Goal: Information Seeking & Learning: Compare options

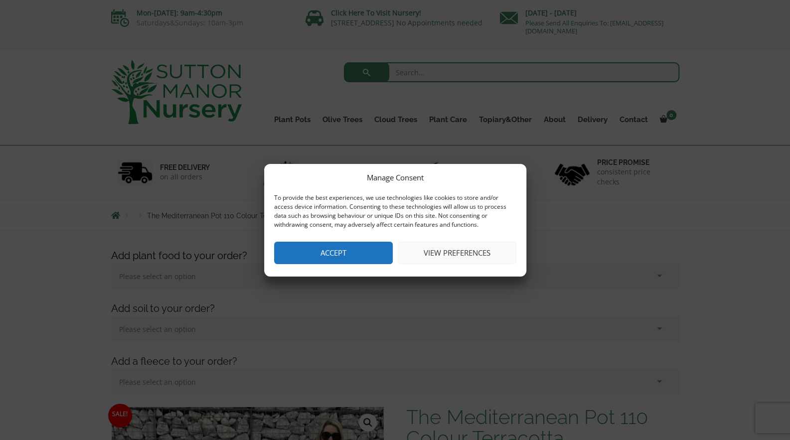
click at [342, 250] on button "Accept" at bounding box center [333, 253] width 119 height 22
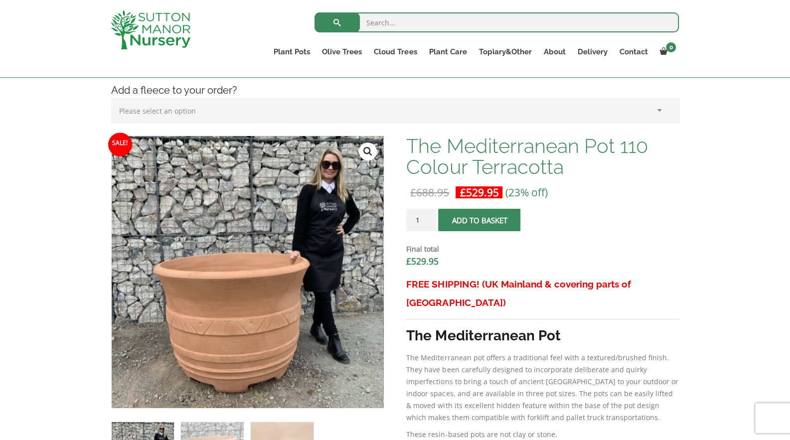
scroll to position [199, 0]
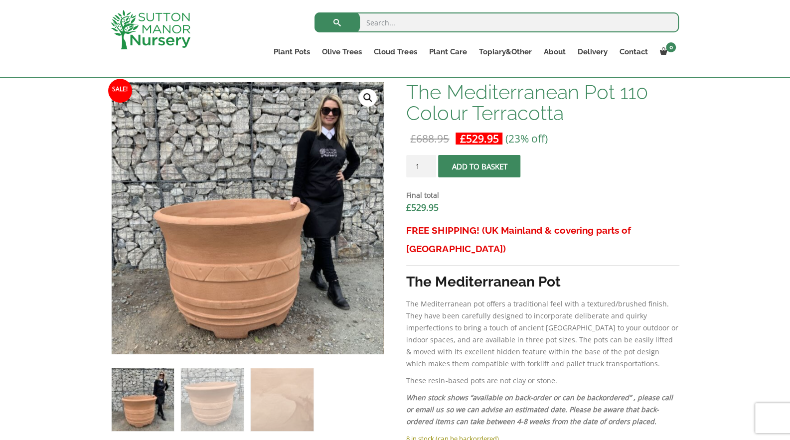
scroll to position [299, 0]
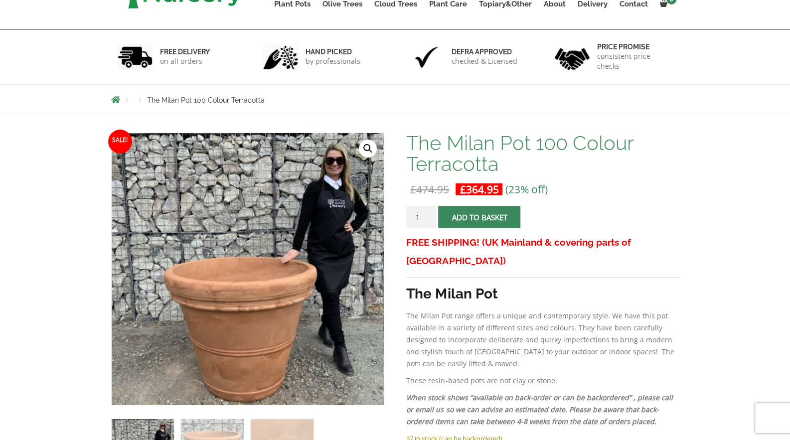
scroll to position [199, 0]
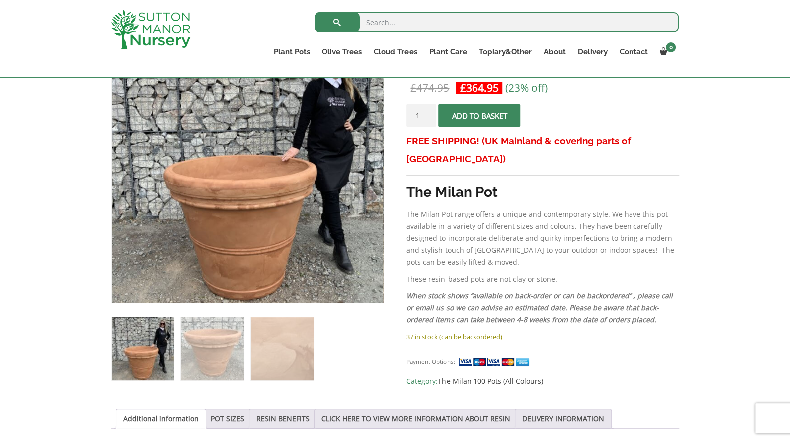
click at [705, 135] on div "Sale! 🔍 The Milan Pot 100 Colour Terracotta £ 474.95 Original price was: £474.9…" at bounding box center [395, 399] width 790 height 772
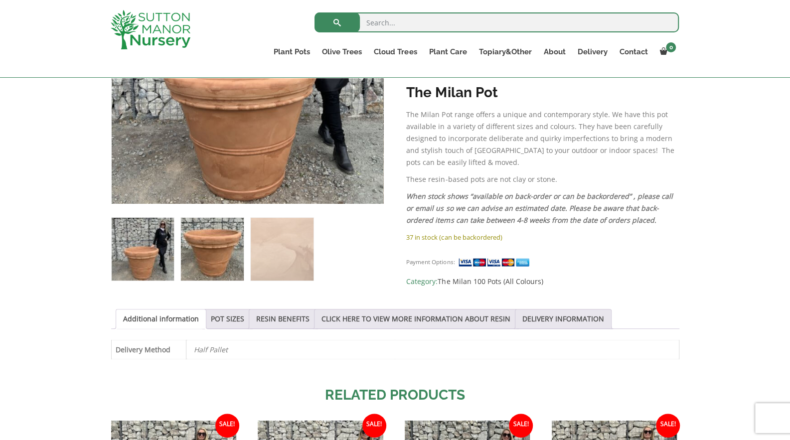
click at [204, 235] on img at bounding box center [212, 249] width 62 height 62
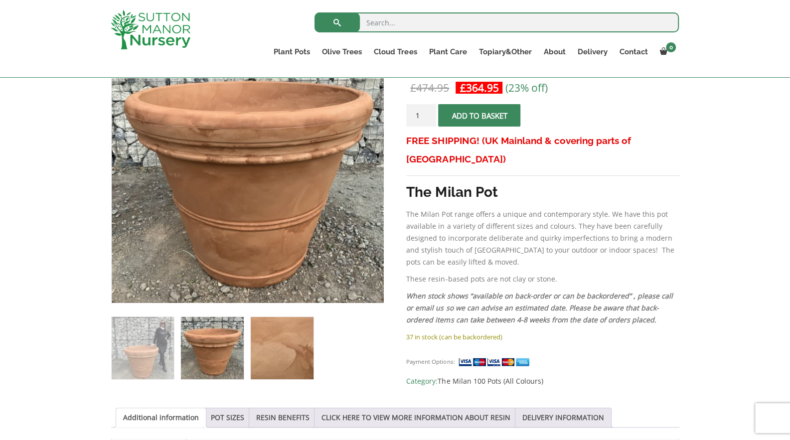
click at [304, 345] on img at bounding box center [282, 348] width 62 height 62
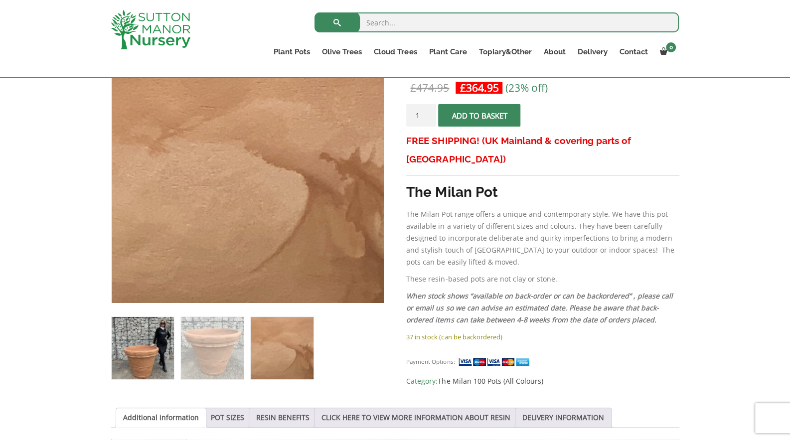
click at [156, 344] on img at bounding box center [143, 348] width 62 height 62
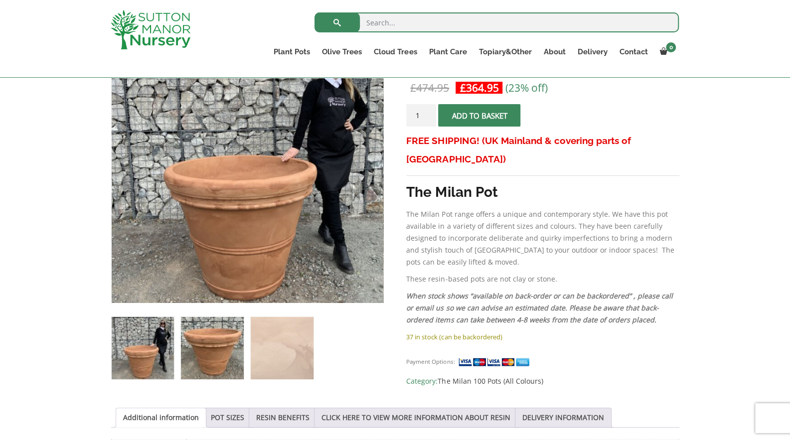
click at [209, 343] on img at bounding box center [212, 348] width 62 height 62
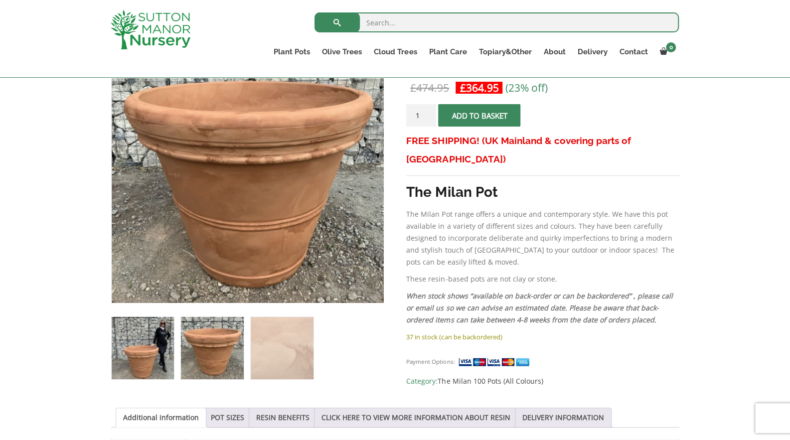
click at [164, 343] on img at bounding box center [143, 348] width 62 height 62
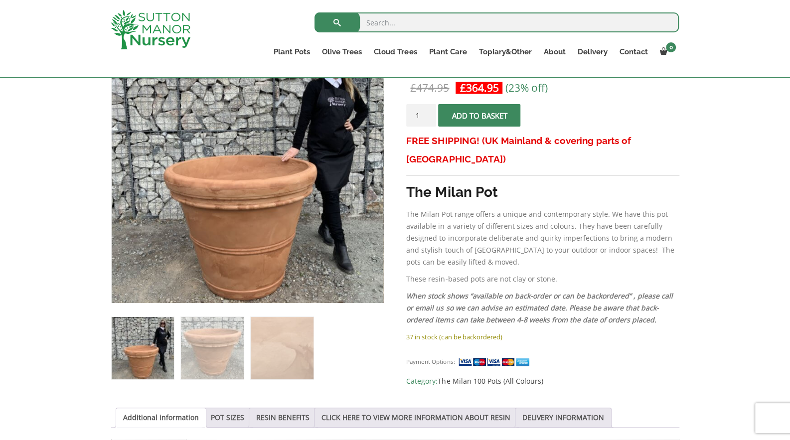
click at [743, 231] on div "Sale! 🔍 The Milan Pot 100 Colour Terracotta £ 474.95 Original price was: £474.9…" at bounding box center [395, 399] width 790 height 772
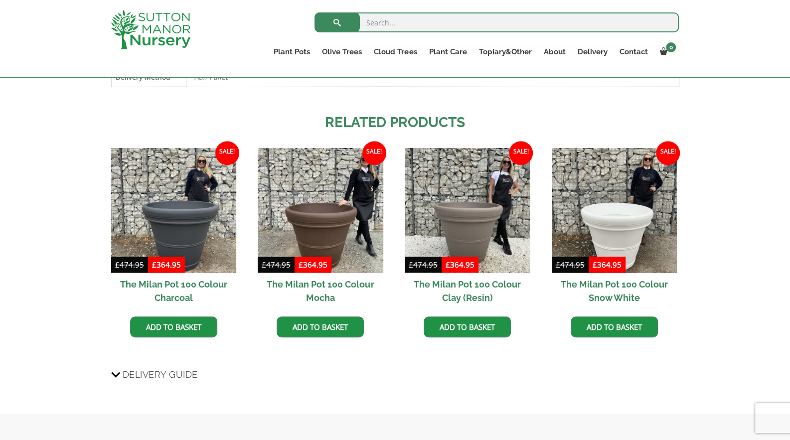
scroll to position [598, 0]
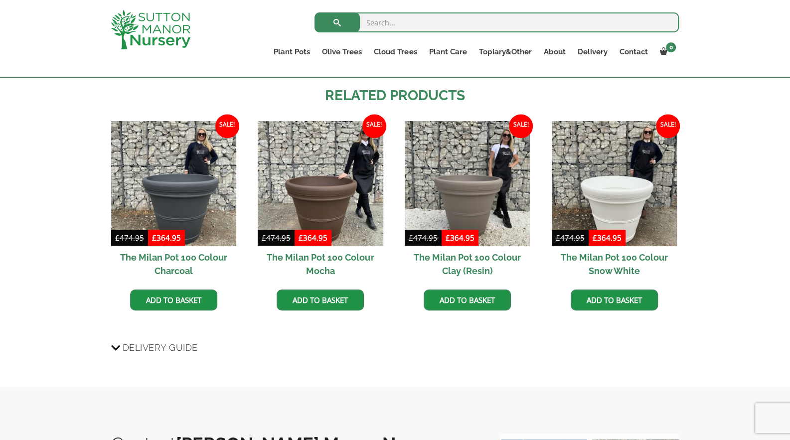
click at [776, 188] on div "Sale! 🔍 The Milan Pot 100 Colour Terracotta £ 474.95 Original price was: £474.9…" at bounding box center [395, 1] width 790 height 772
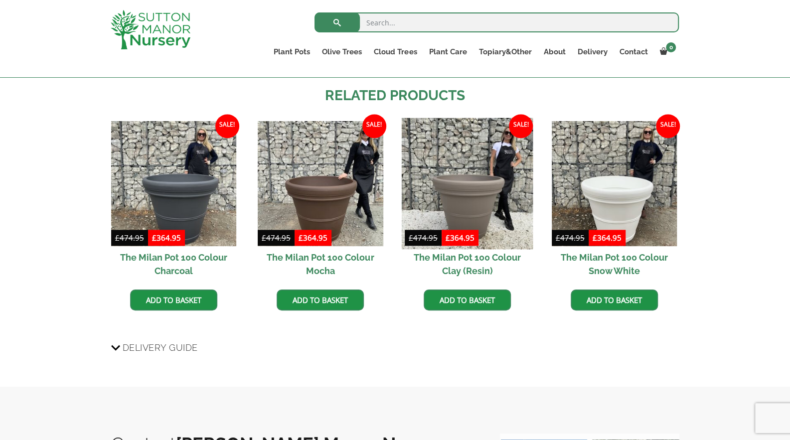
click at [470, 191] on img at bounding box center [468, 184] width 132 height 132
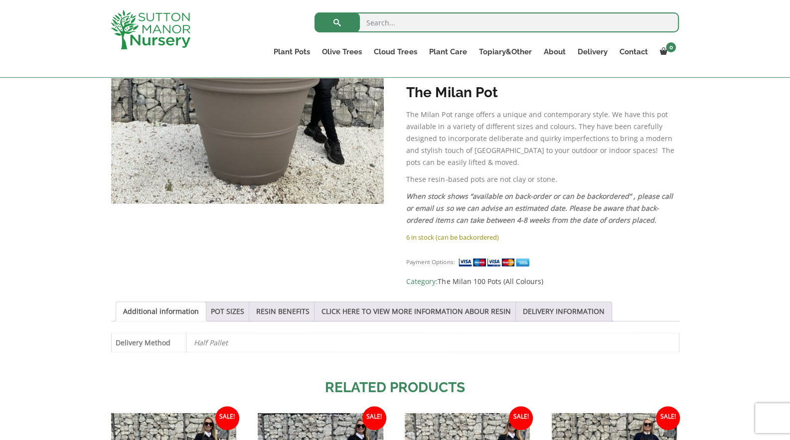
scroll to position [199, 0]
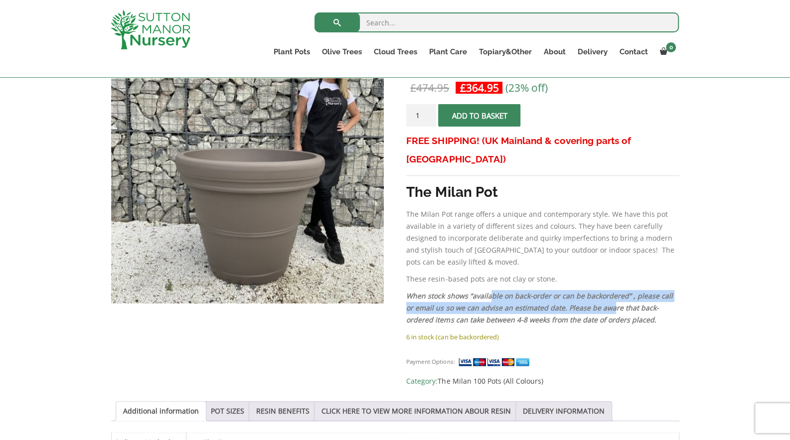
drag, startPoint x: 528, startPoint y: 277, endPoint x: 610, endPoint y: 287, distance: 82.7
click at [610, 291] on em "When stock shows “available on back-order or can be backordered” , please call …" at bounding box center [539, 307] width 266 height 33
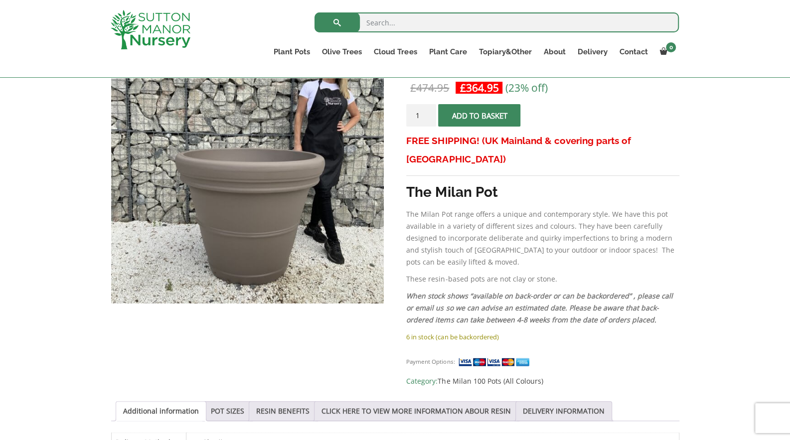
click at [627, 291] on em "When stock shows “available on back-order or can be backordered” , please call …" at bounding box center [539, 307] width 266 height 33
drag, startPoint x: 613, startPoint y: 139, endPoint x: 683, endPoint y: 141, distance: 70.8
click at [682, 141] on div "Sale! 🔍 The Milan Pot 100 Colour Clay (Resin) £ 474.95 Original price was: £474…" at bounding box center [395, 395] width 583 height 745
click at [683, 141] on div "Sale! 🔍 The Milan Pot 100 Colour Clay (Resin) £ 474.95 Original price was: £474…" at bounding box center [395, 395] width 583 height 745
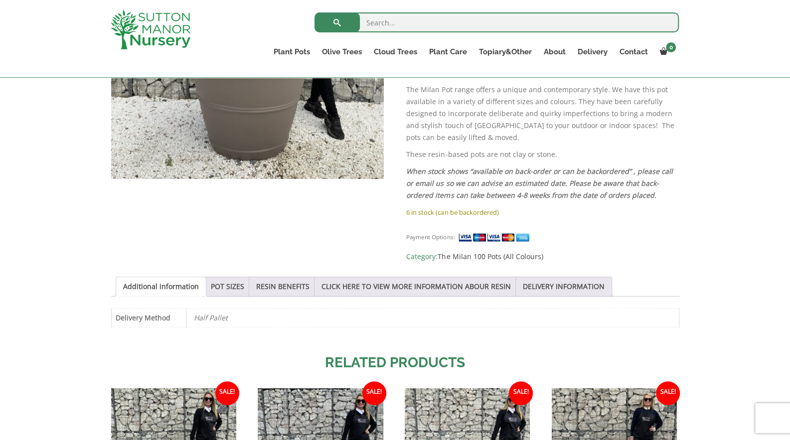
scroll to position [399, 0]
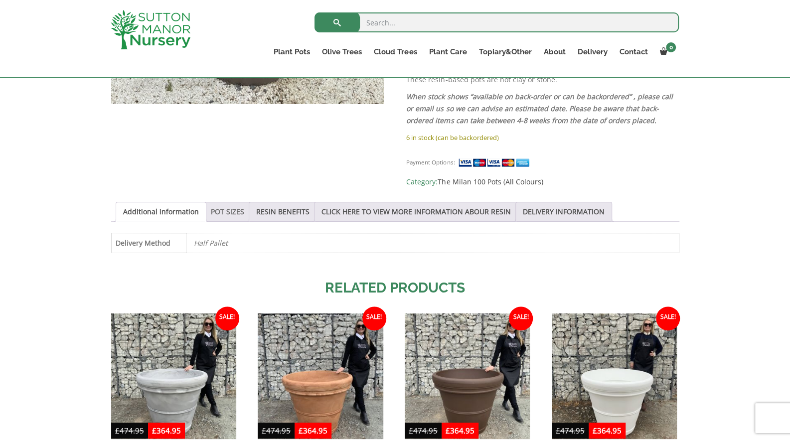
click at [234, 202] on link "POT SIZES" at bounding box center [227, 211] width 33 height 19
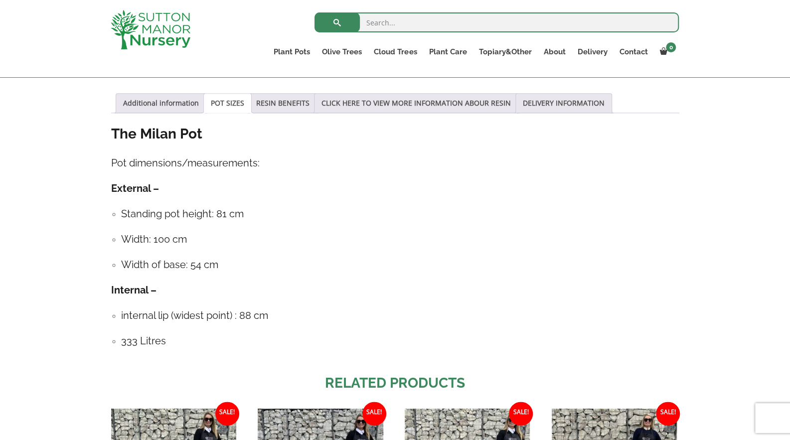
scroll to position [498, 0]
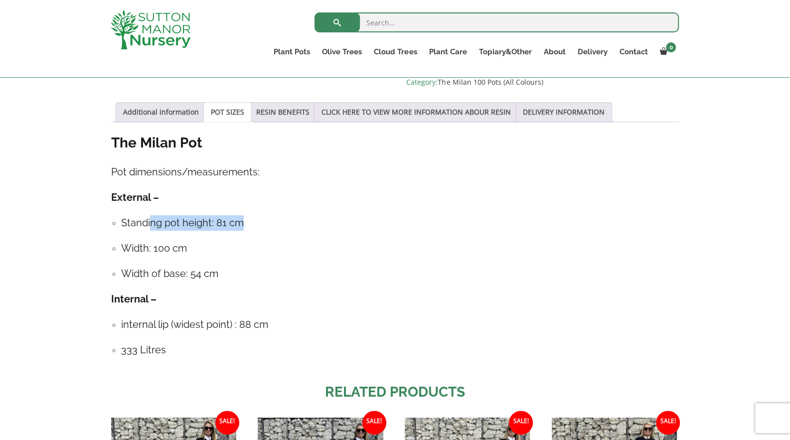
drag, startPoint x: 151, startPoint y: 204, endPoint x: 274, endPoint y: 204, distance: 123.5
click at [274, 215] on h4 "Standing pot height: 81 cm" at bounding box center [400, 222] width 558 height 15
drag, startPoint x: 184, startPoint y: 254, endPoint x: 250, endPoint y: 254, distance: 65.8
click at [241, 266] on h4 "Width of base: 54 cm" at bounding box center [400, 273] width 558 height 15
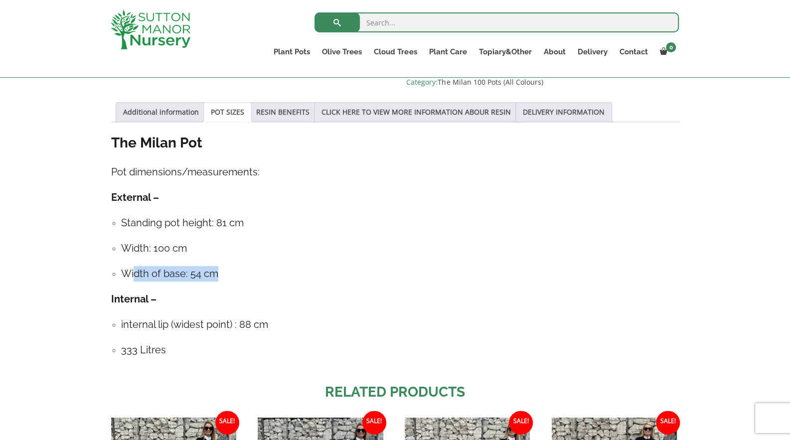
click at [250, 266] on h4 "Width of base: 54 cm" at bounding box center [400, 273] width 558 height 15
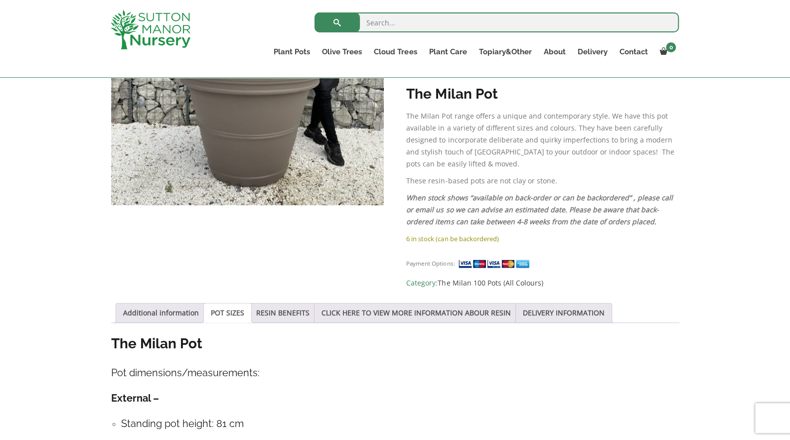
scroll to position [299, 0]
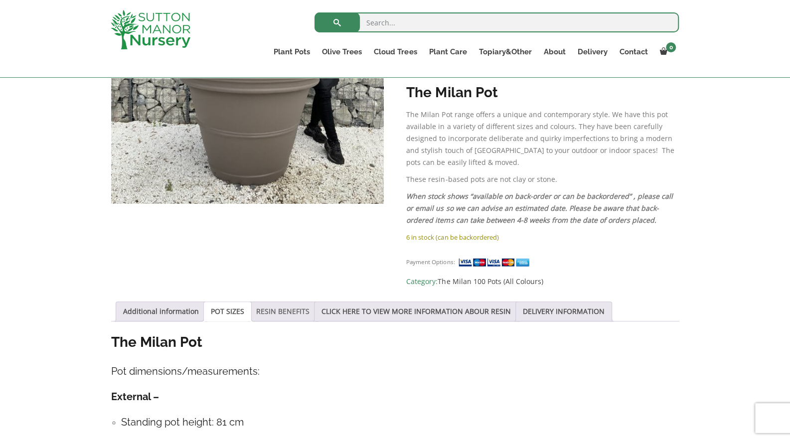
click at [260, 302] on link "RESIN BENEFITS" at bounding box center [282, 311] width 53 height 19
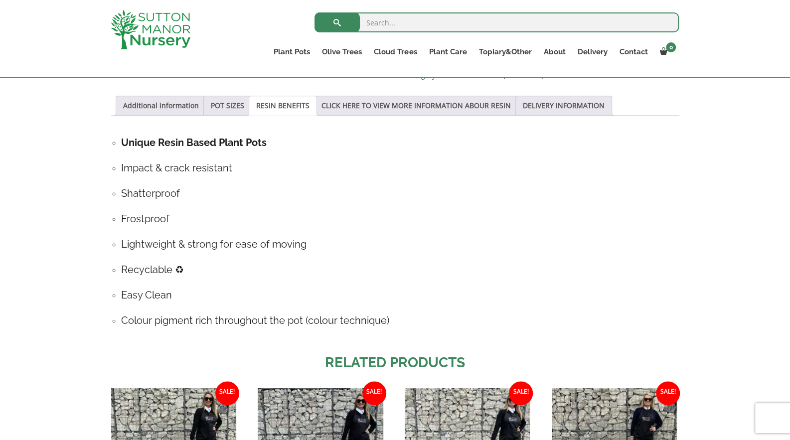
scroll to position [498, 0]
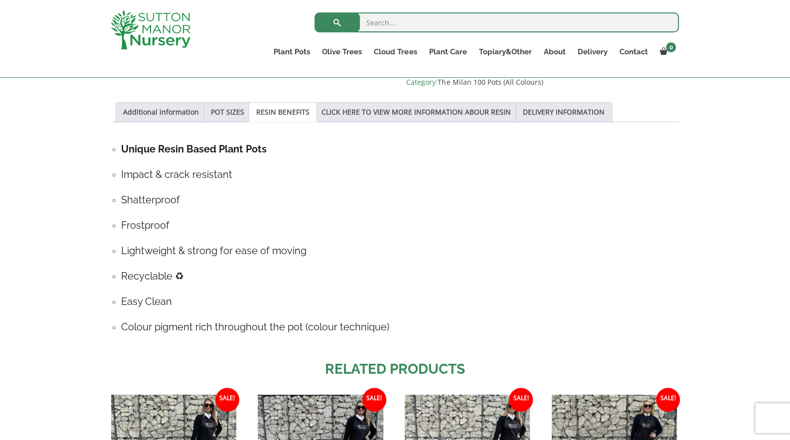
click at [382, 243] on h4 "Lightweight & strong for ease of moving" at bounding box center [400, 250] width 558 height 15
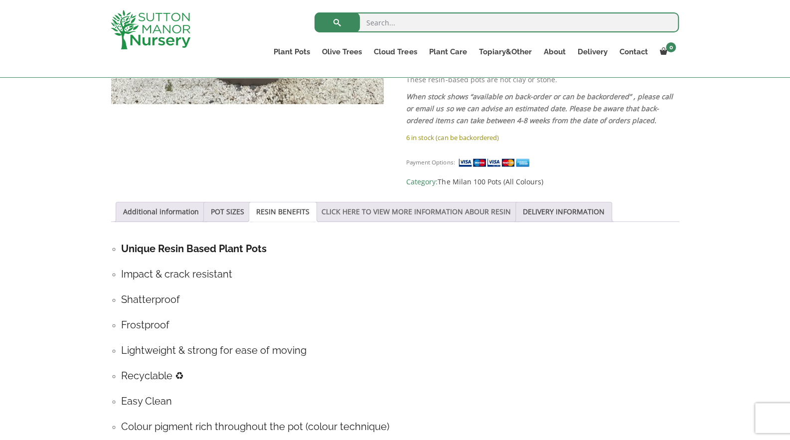
click at [368, 202] on link "CLICK HERE TO VIEW MORE INFORMATION ABOUR RESIN" at bounding box center [415, 211] width 189 height 19
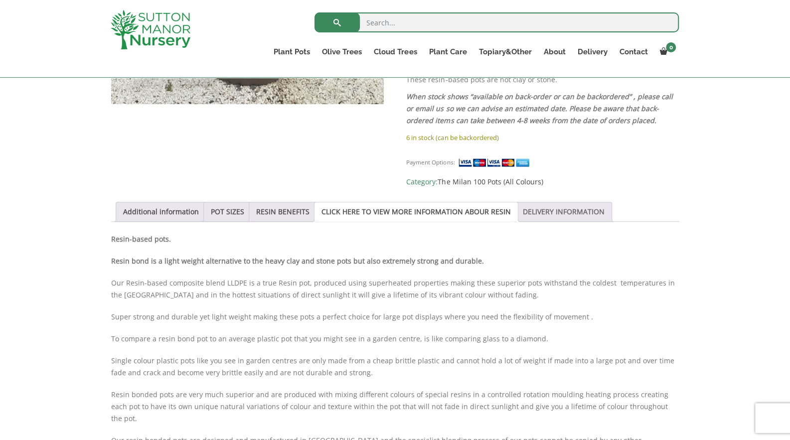
click at [534, 202] on link "DELIVERY INFORMATION" at bounding box center [564, 211] width 82 height 19
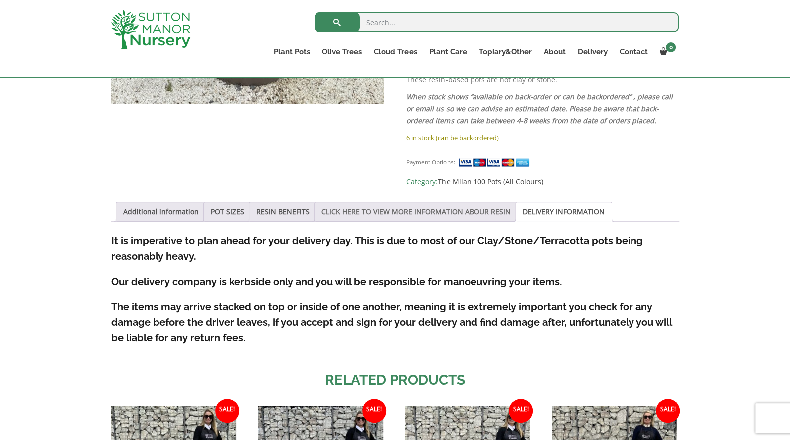
click at [416, 202] on link "CLICK HERE TO VIEW MORE INFORMATION ABOUR RESIN" at bounding box center [415, 211] width 189 height 19
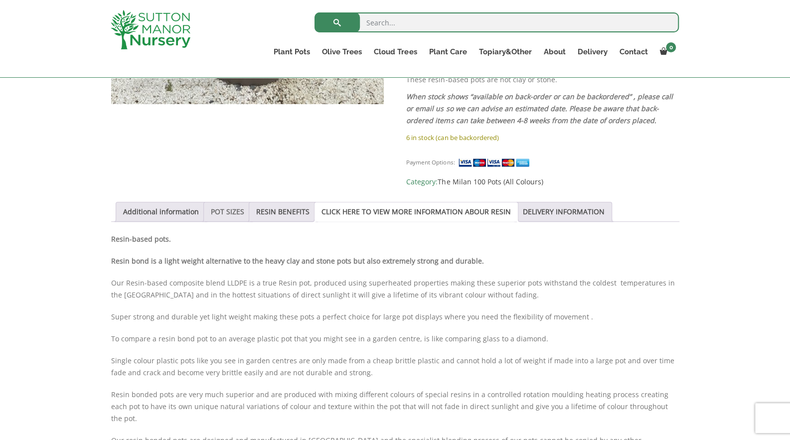
click at [221, 202] on link "POT SIZES" at bounding box center [227, 211] width 33 height 19
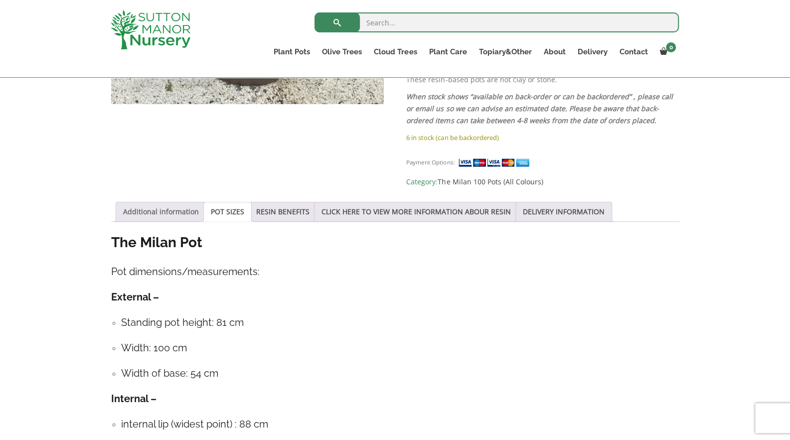
click at [149, 202] on link "Additional information" at bounding box center [161, 211] width 76 height 19
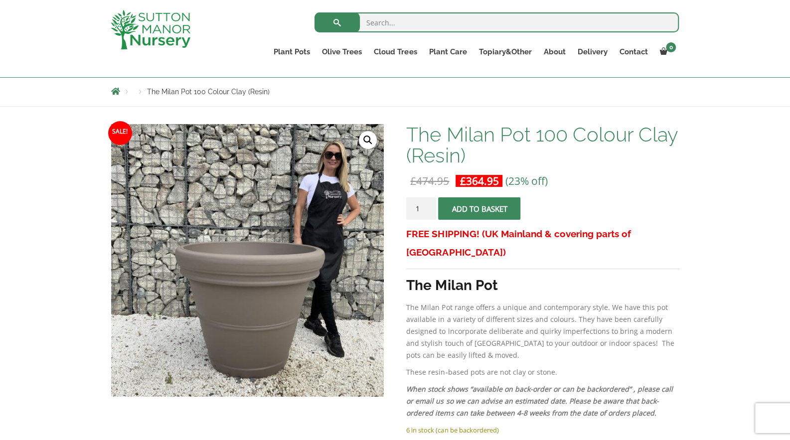
scroll to position [100, 0]
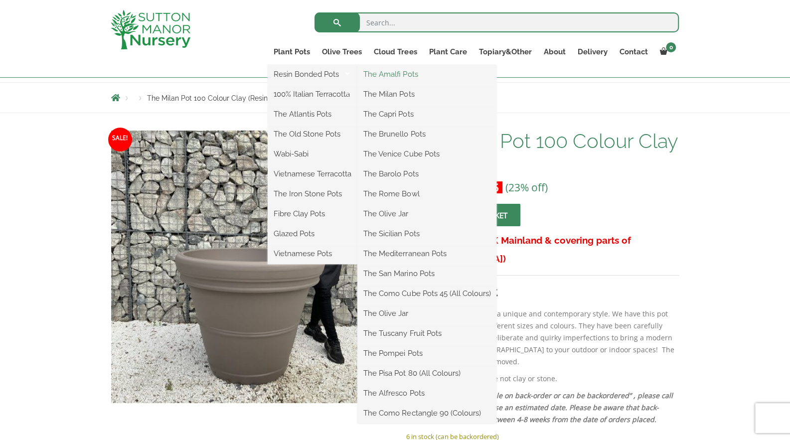
click at [403, 70] on link "The Amalfi Pots" at bounding box center [426, 74] width 139 height 15
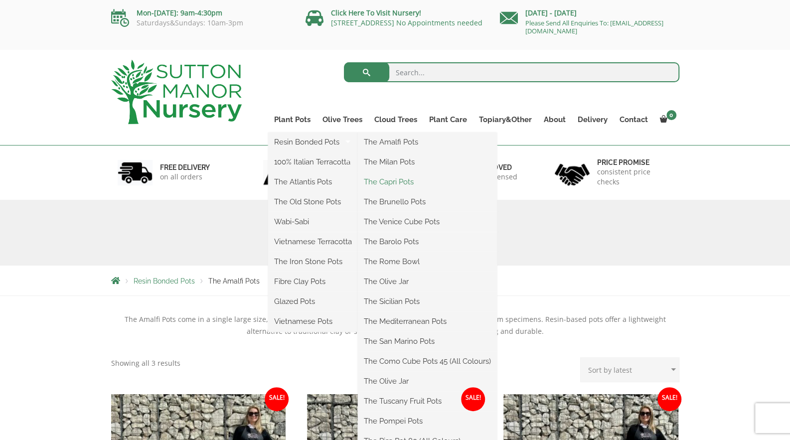
click at [414, 179] on link "The Capri Pots" at bounding box center [427, 181] width 139 height 15
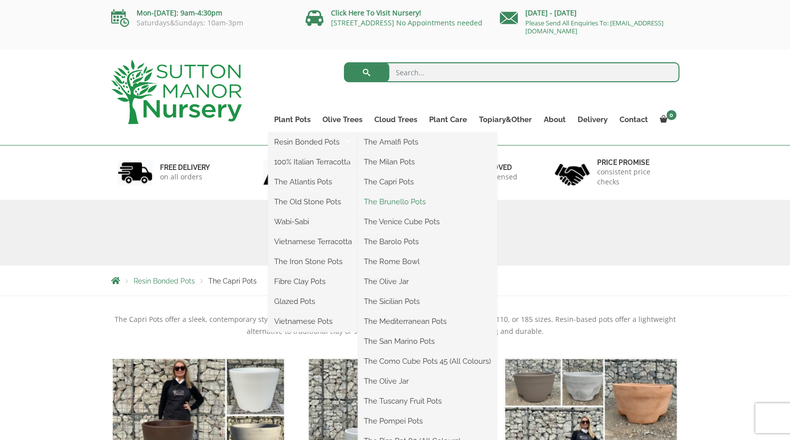
click at [413, 202] on link "The Brunello Pots" at bounding box center [427, 201] width 139 height 15
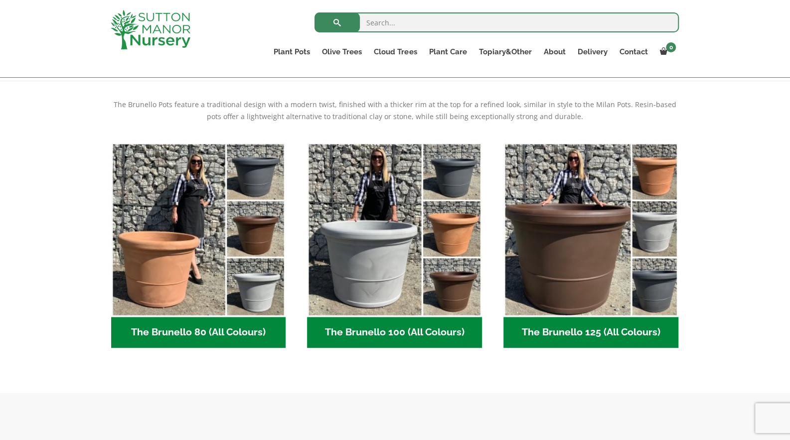
scroll to position [199, 0]
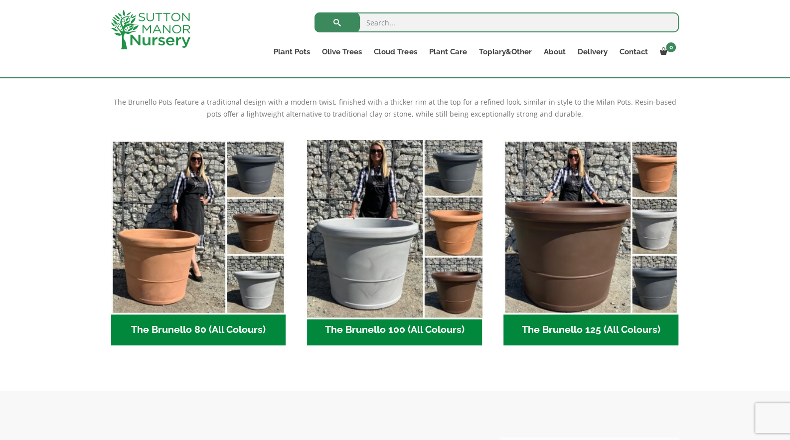
click at [416, 220] on img "Visit product category The Brunello 100 (All Colours)" at bounding box center [394, 226] width 183 height 183
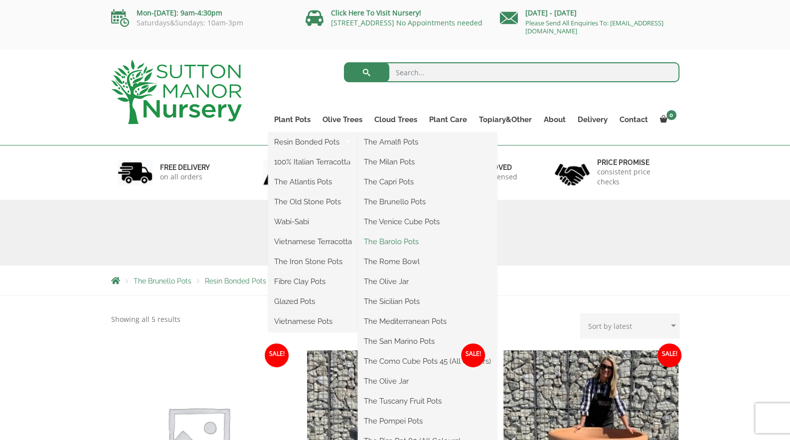
click at [407, 242] on link "The Barolo Pots" at bounding box center [427, 241] width 139 height 15
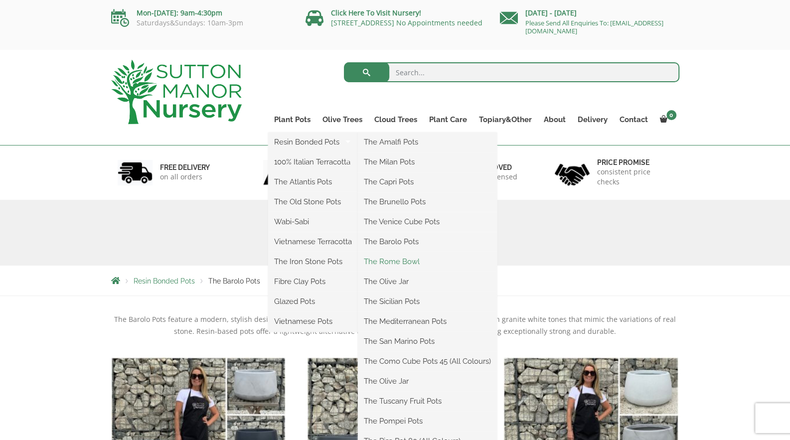
click at [406, 262] on link "The Rome Bowl" at bounding box center [427, 261] width 139 height 15
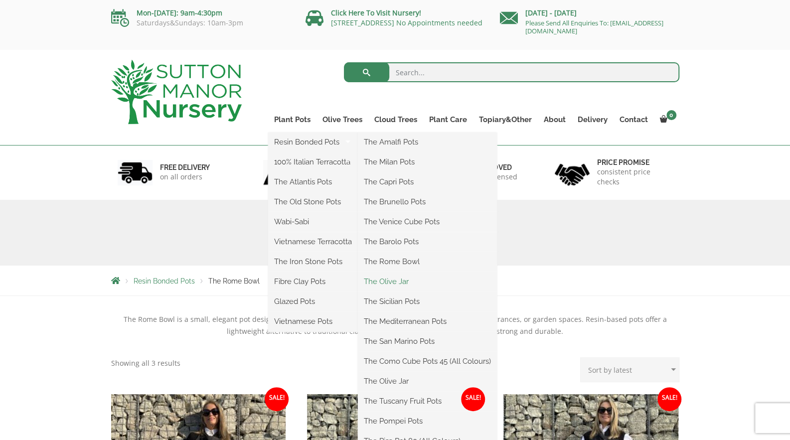
click at [399, 279] on link "The Olive Jar" at bounding box center [427, 281] width 139 height 15
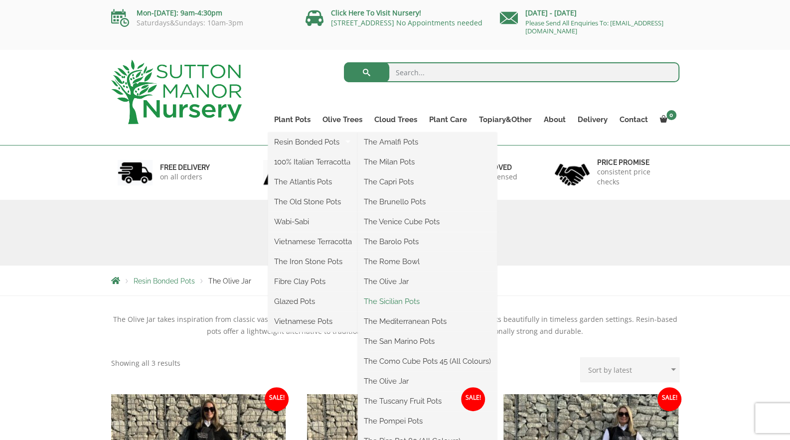
click at [415, 303] on link "The Sicilian Pots" at bounding box center [427, 301] width 139 height 15
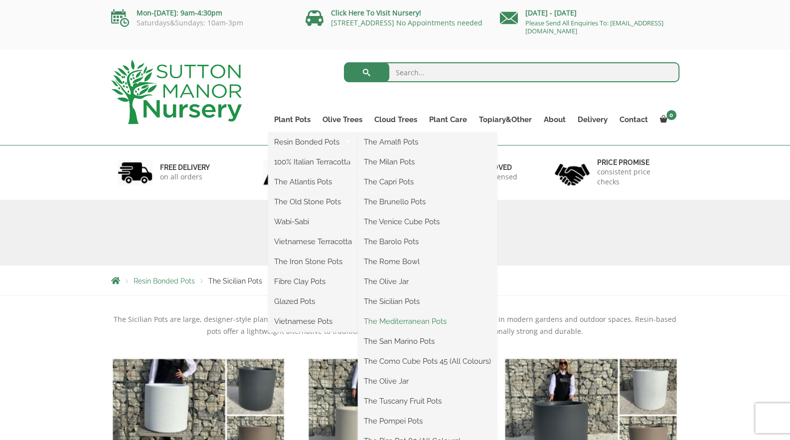
click at [430, 323] on link "The Mediterranean Pots" at bounding box center [427, 321] width 139 height 15
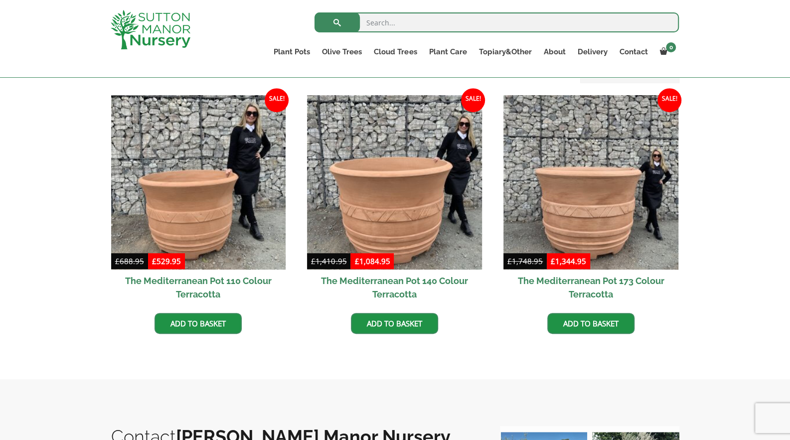
click at [742, 191] on div "The Mediterranean Pots are large, traditional statement pieces with a textured …" at bounding box center [395, 188] width 790 height 382
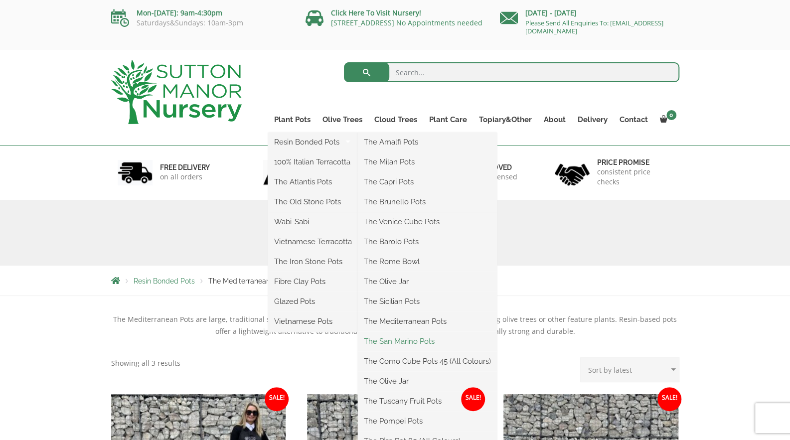
click at [426, 341] on link "The San Marino Pots" at bounding box center [427, 341] width 139 height 15
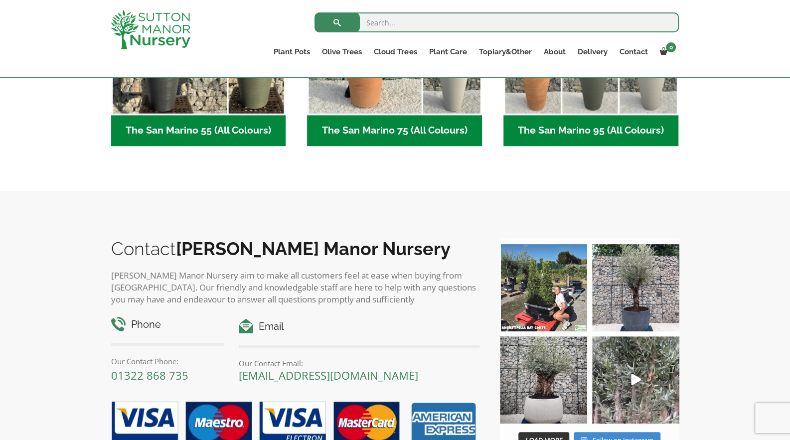
scroll to position [100, 0]
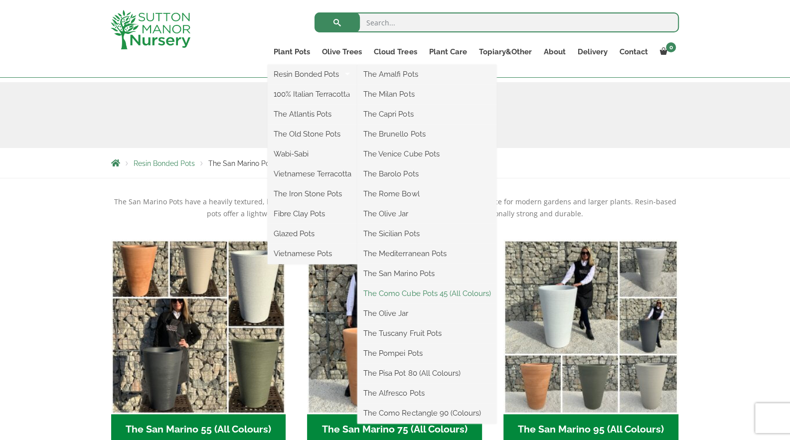
click at [426, 299] on link "The Como Cube Pots 45 (All Colours)" at bounding box center [426, 293] width 139 height 15
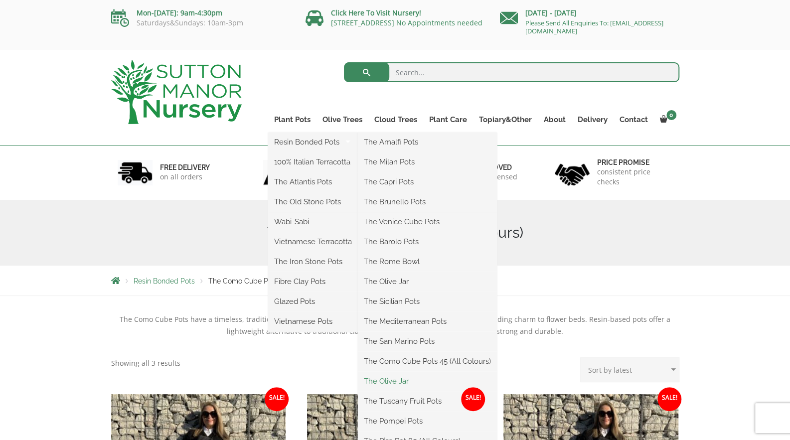
click at [413, 384] on link "The Olive Jar" at bounding box center [427, 381] width 139 height 15
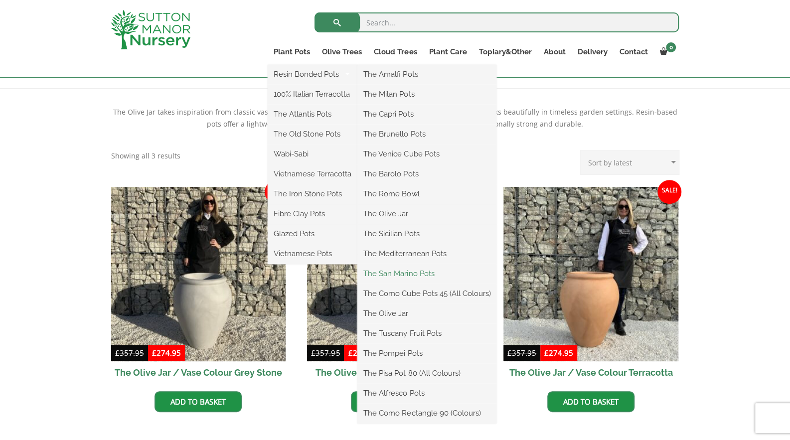
scroll to position [199, 0]
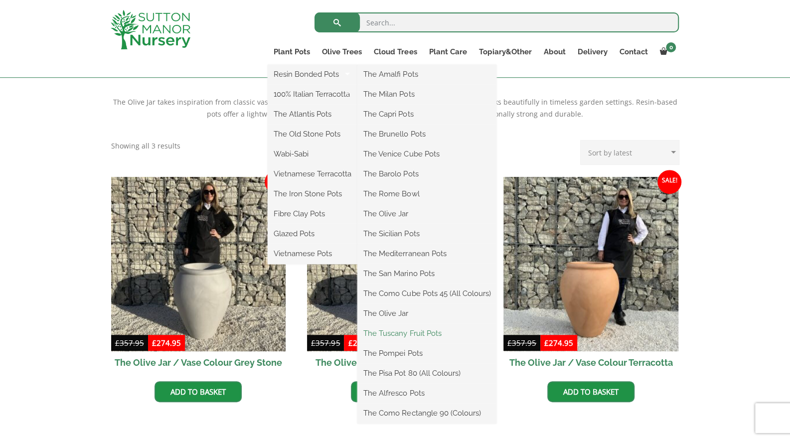
click at [435, 333] on link "The Tuscany Fruit Pots" at bounding box center [426, 333] width 139 height 15
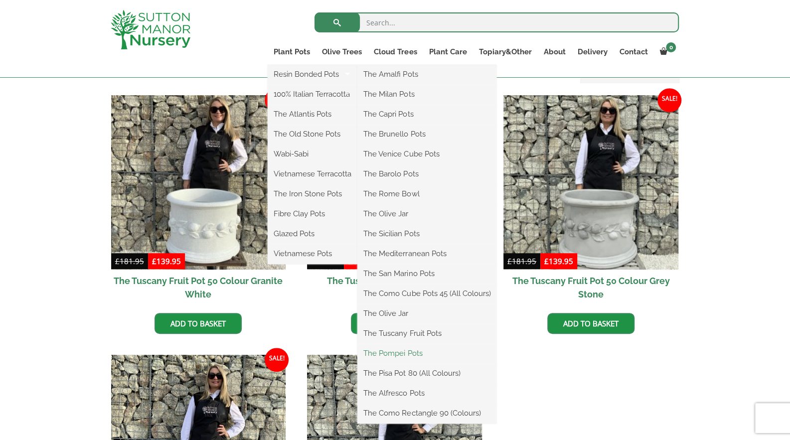
click at [420, 355] on link "The Pompei Pots" at bounding box center [426, 353] width 139 height 15
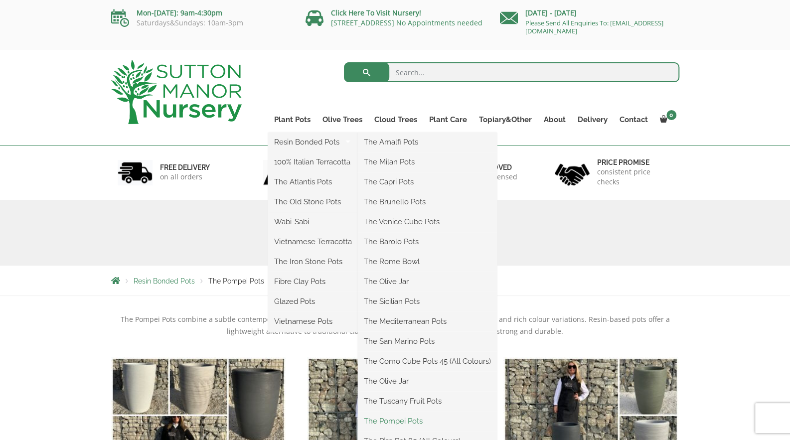
click at [423, 418] on link "The Pompei Pots" at bounding box center [427, 420] width 139 height 15
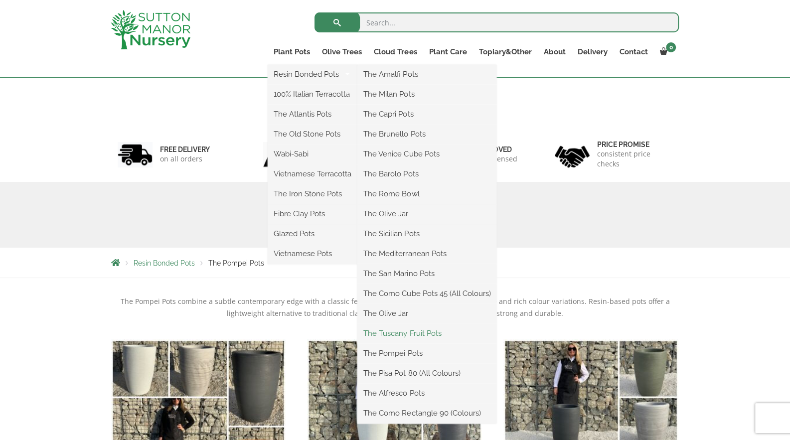
scroll to position [299, 0]
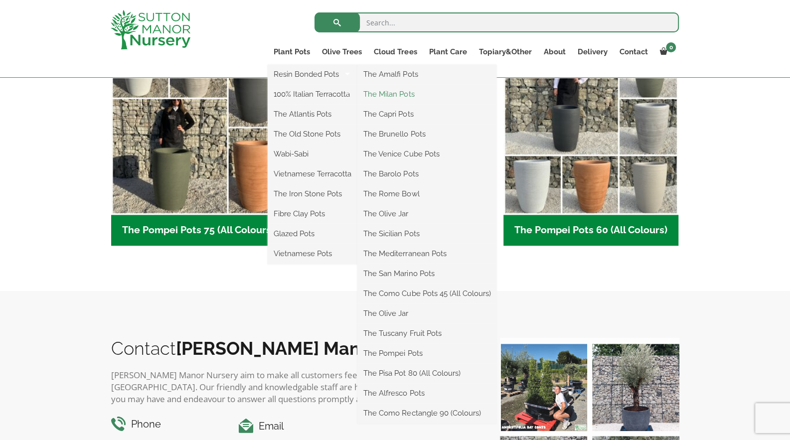
click at [404, 99] on link "The Milan Pots" at bounding box center [426, 94] width 139 height 15
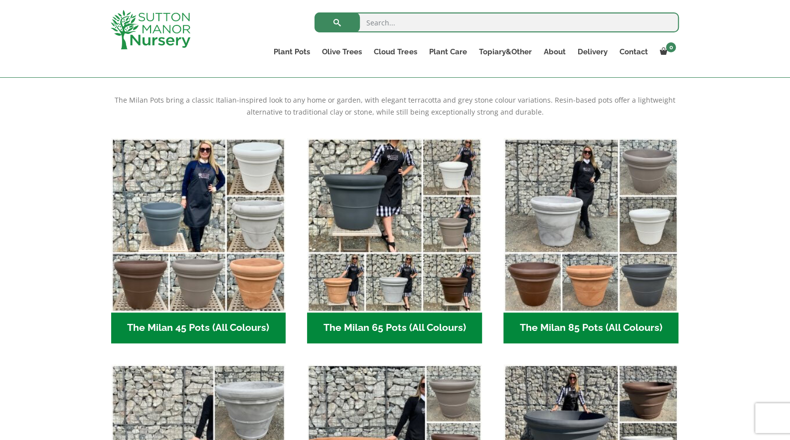
scroll to position [281, 0]
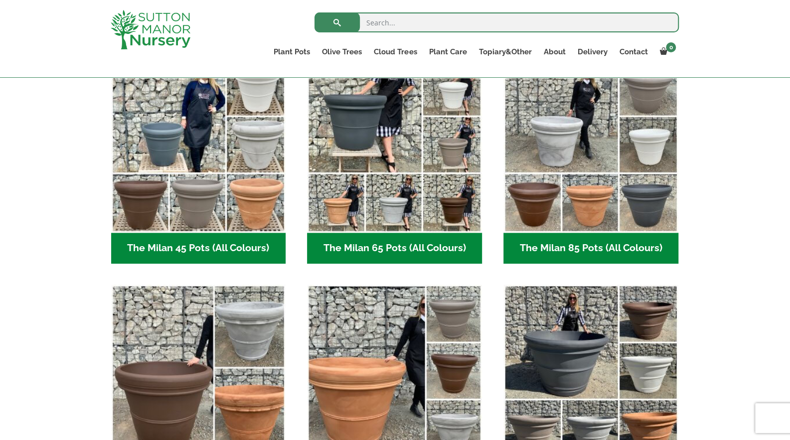
click at [747, 179] on div "The Milan Pots bring a classic Italian-inspired look to any home or garden, wit…" at bounding box center [395, 266] width 790 height 538
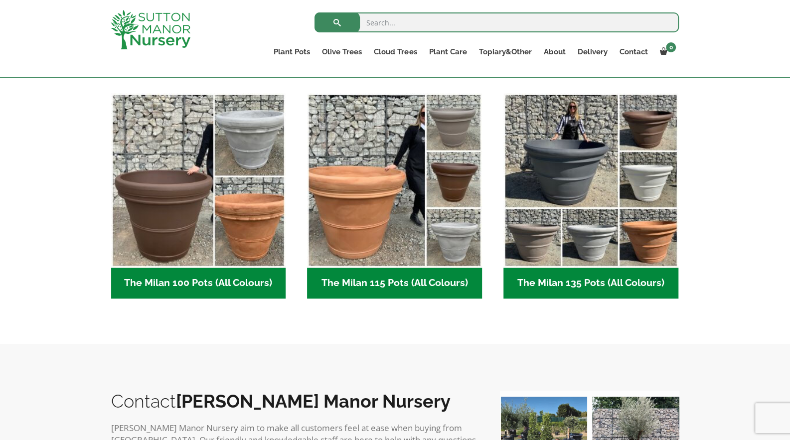
scroll to position [480, 0]
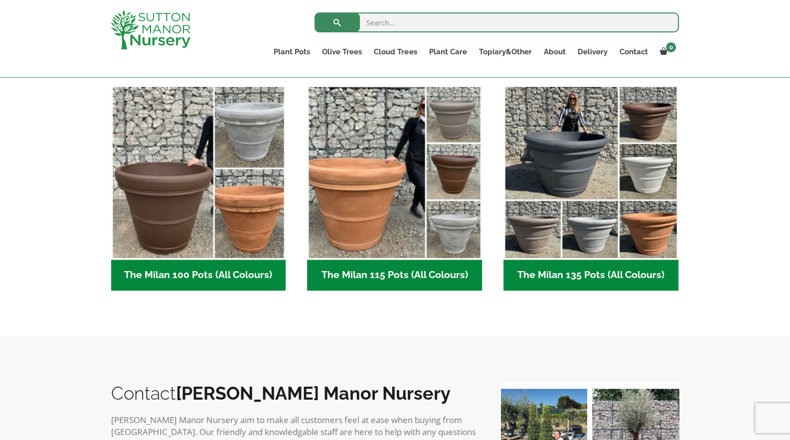
click at [747, 182] on div "The Milan Pots bring a classic Italian-inspired look to any home or garden, wit…" at bounding box center [395, 67] width 790 height 538
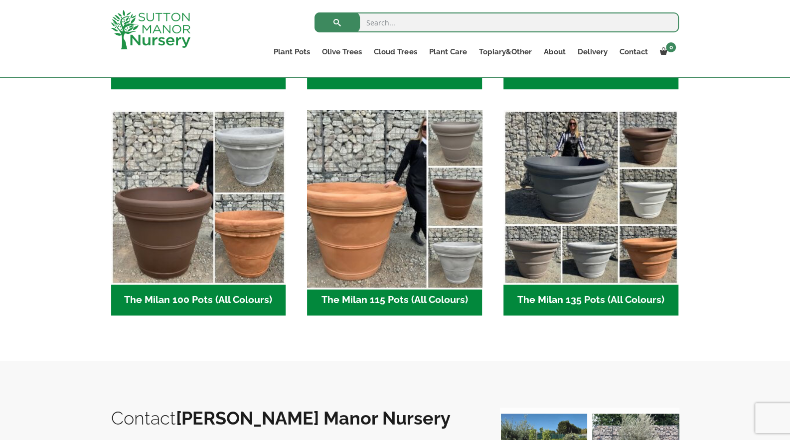
scroll to position [381, 0]
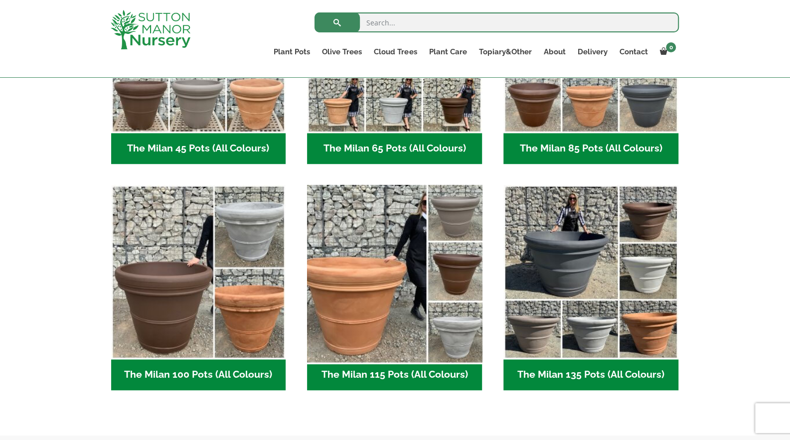
click at [392, 275] on img "Visit product category The Milan 115 Pots (All Colours)" at bounding box center [394, 271] width 183 height 183
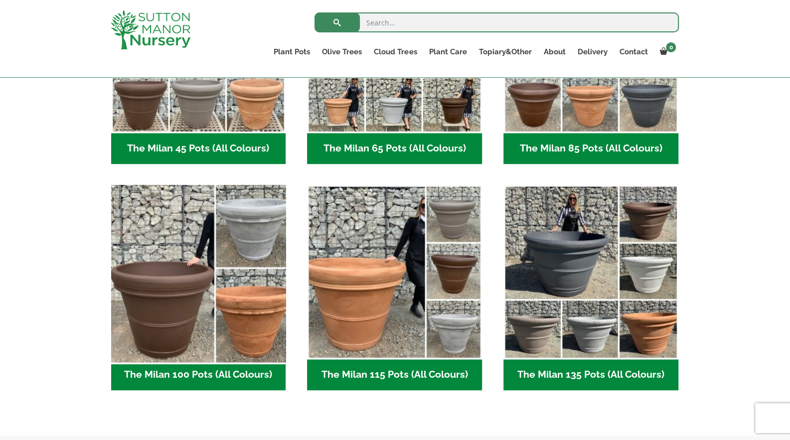
click at [252, 228] on img "Visit product category The Milan 100 Pots (All Colours)" at bounding box center [198, 271] width 183 height 183
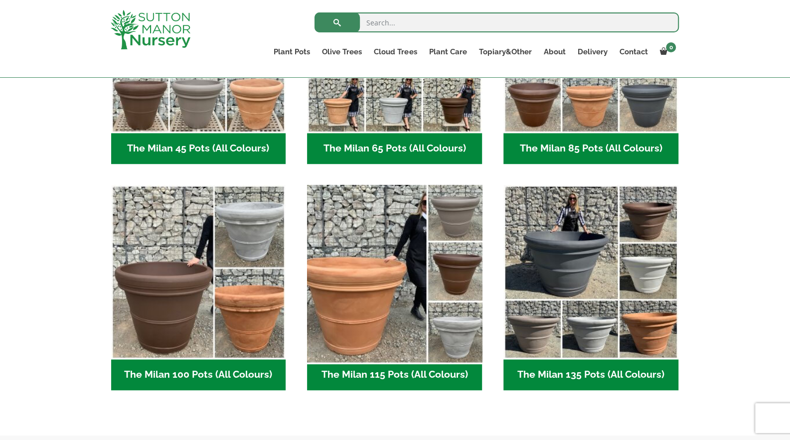
click at [406, 261] on img "Visit product category The Milan 115 Pots (All Colours)" at bounding box center [394, 271] width 183 height 183
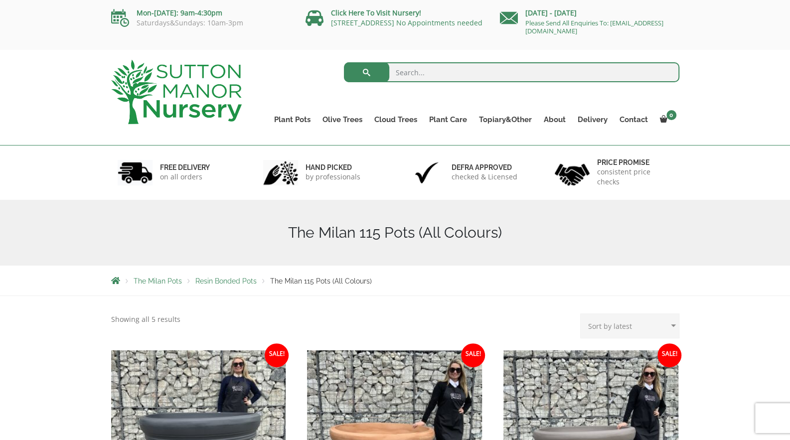
scroll to position [181, 0]
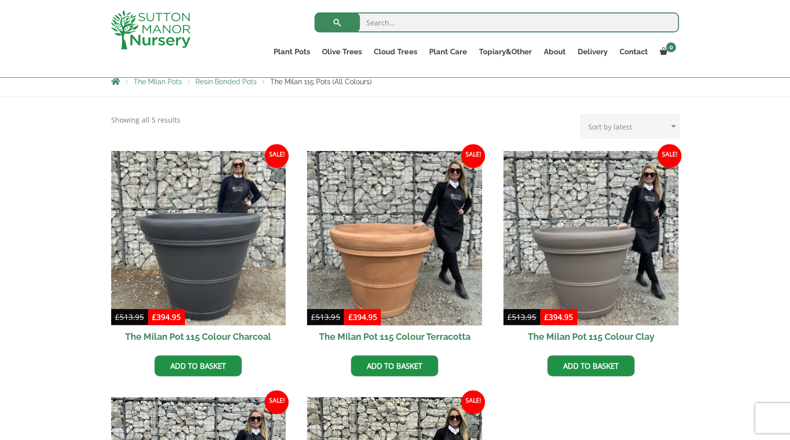
click at [710, 219] on div "The Milan Pots The Milan 85 Pots (All Colours) The Milan 100 Pots (All Colours)…" at bounding box center [395, 382] width 790 height 571
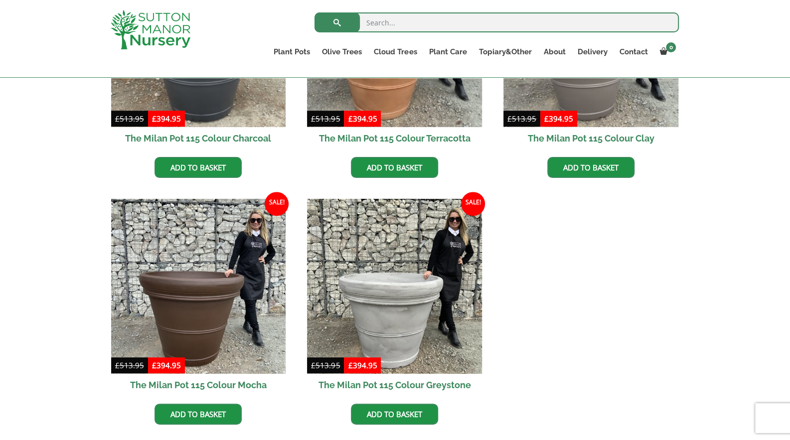
scroll to position [381, 0]
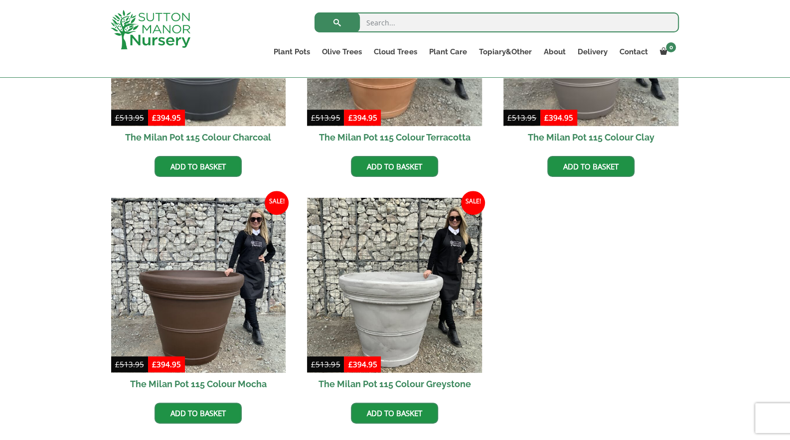
click at [738, 199] on div "The Milan Pots The Milan 85 Pots (All Colours) The Milan 100 Pots (All Colours)…" at bounding box center [395, 182] width 790 height 571
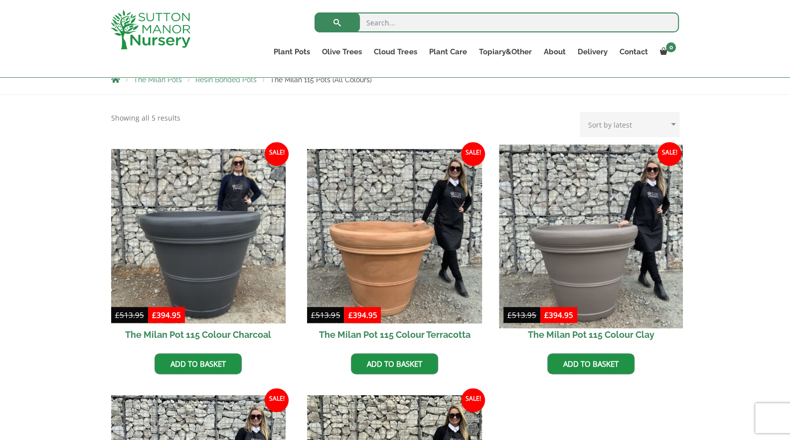
scroll to position [181, 0]
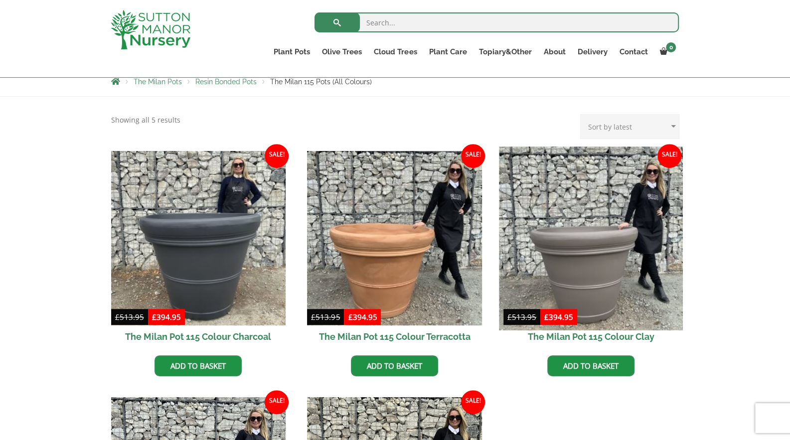
click at [604, 235] on img at bounding box center [590, 237] width 183 height 183
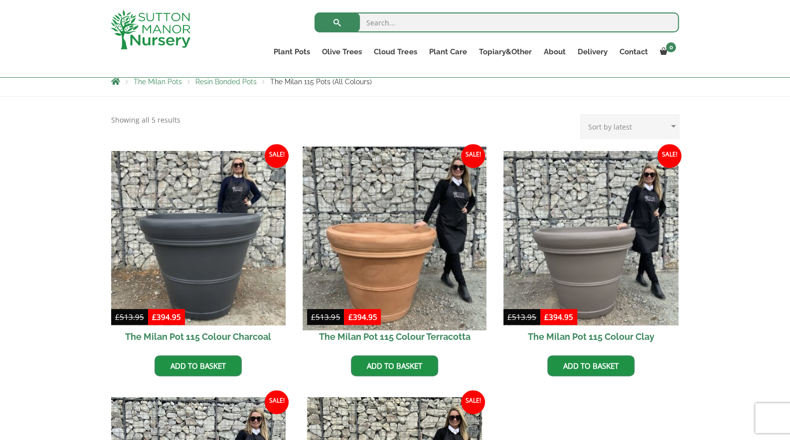
click at [428, 240] on img at bounding box center [394, 237] width 183 height 183
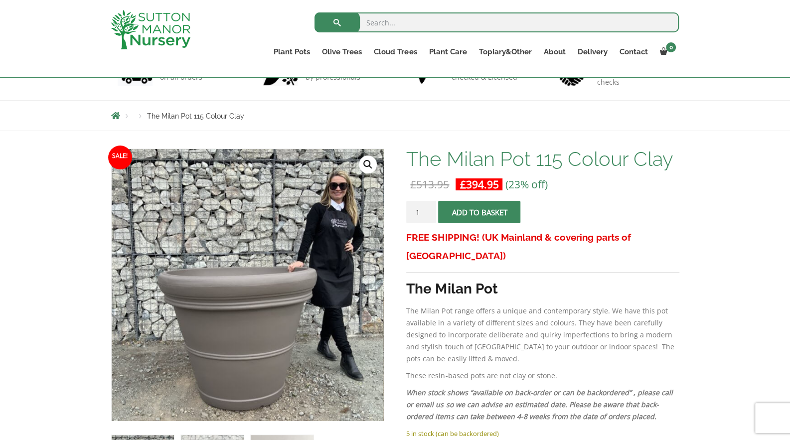
scroll to position [281, 0]
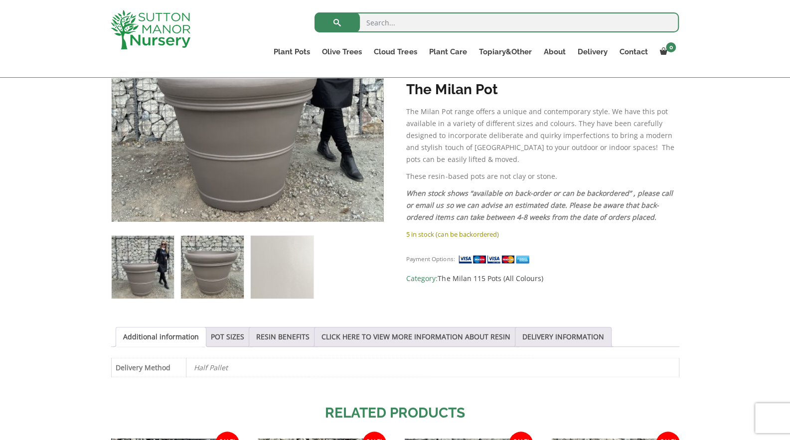
click at [225, 268] on img at bounding box center [212, 267] width 62 height 62
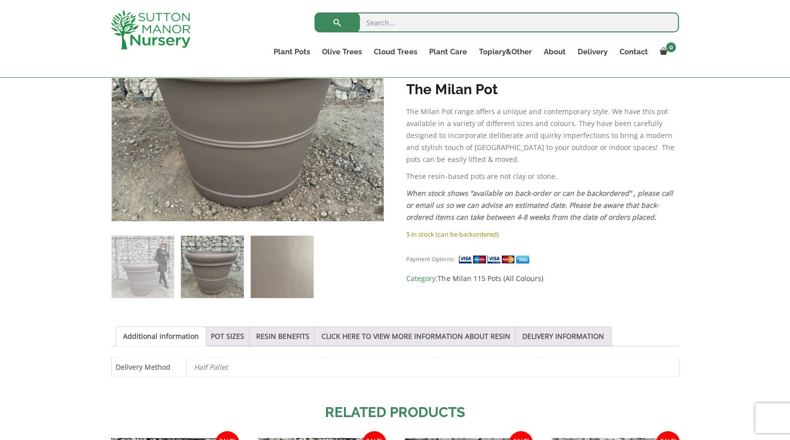
click at [295, 282] on img at bounding box center [282, 267] width 62 height 62
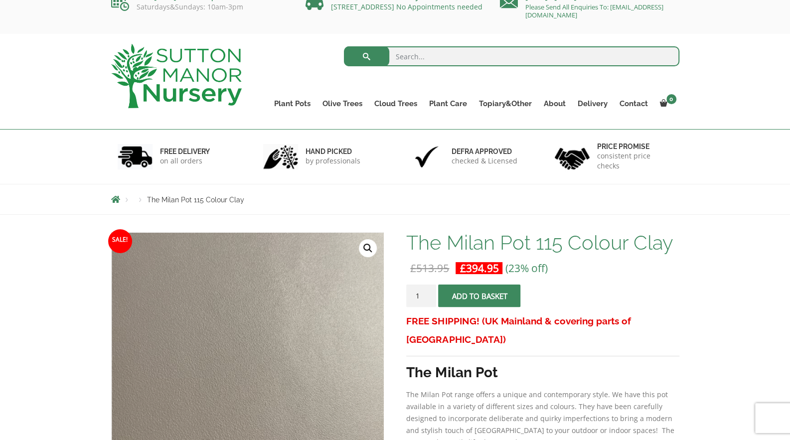
scroll to position [0, 0]
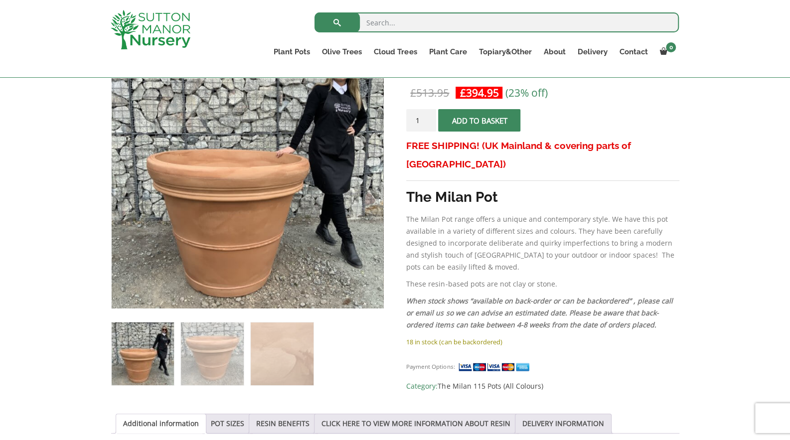
scroll to position [199, 0]
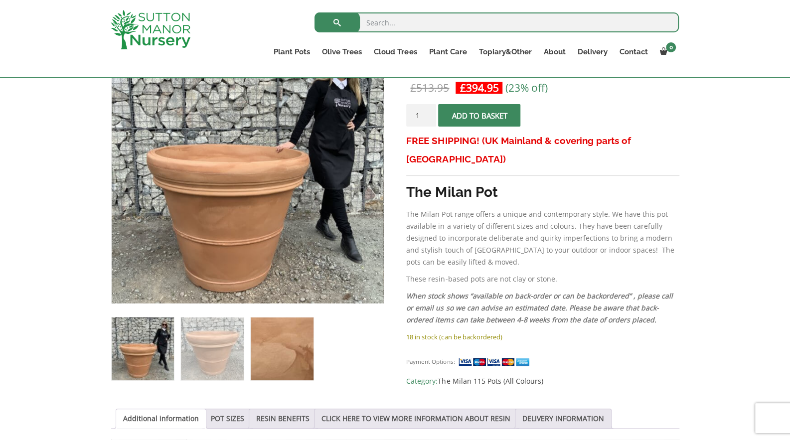
click at [303, 358] on img at bounding box center [282, 348] width 62 height 62
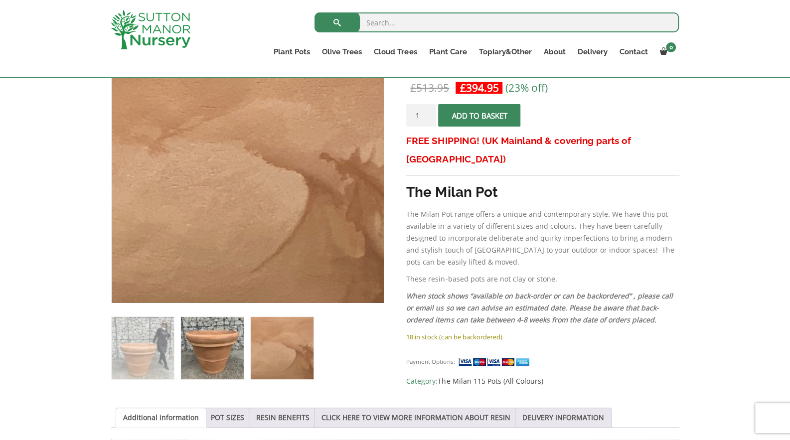
click at [225, 352] on img at bounding box center [212, 348] width 62 height 62
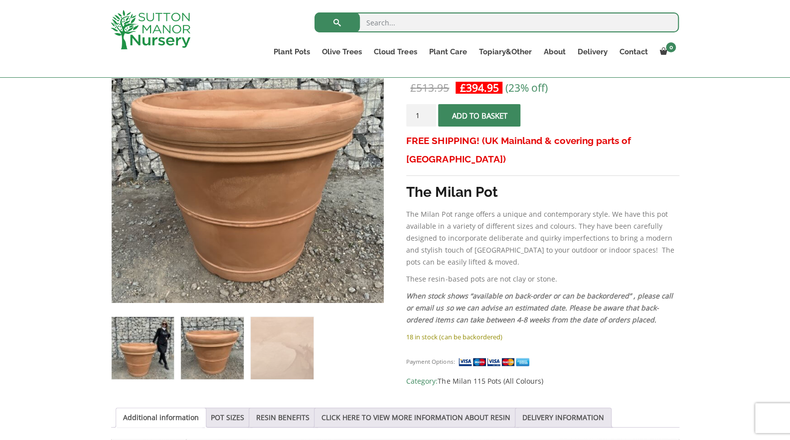
click at [148, 340] on img at bounding box center [143, 348] width 62 height 62
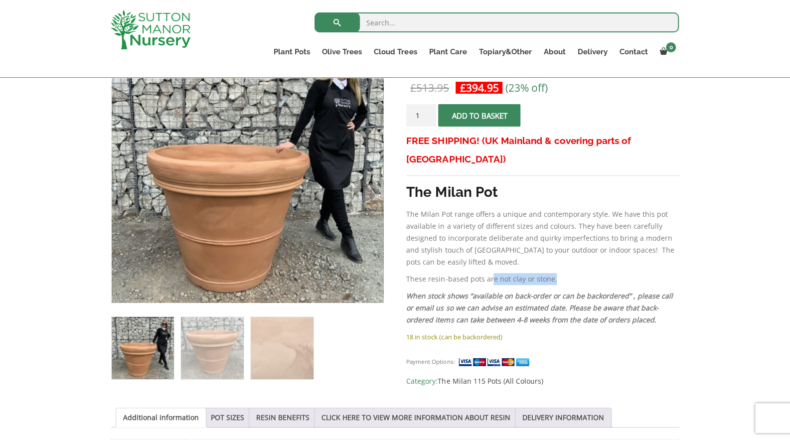
drag, startPoint x: 490, startPoint y: 260, endPoint x: 582, endPoint y: 259, distance: 92.2
click at [581, 273] on p "These resin-based pots are not clay or stone." at bounding box center [542, 279] width 272 height 12
click at [582, 273] on p "These resin-based pots are not clay or stone." at bounding box center [542, 279] width 272 height 12
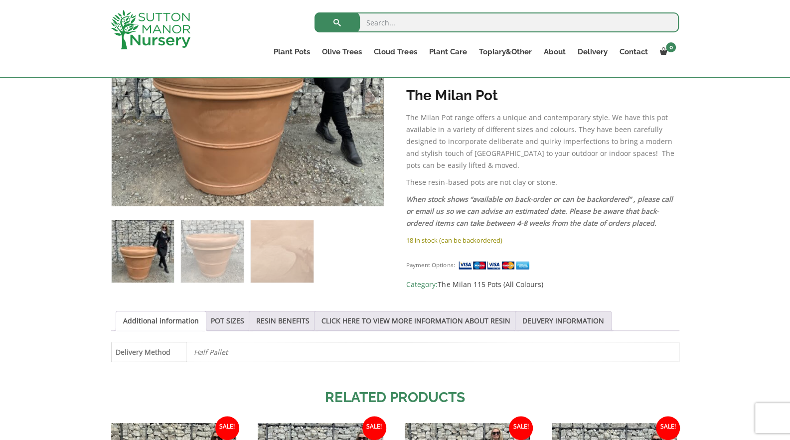
scroll to position [498, 0]
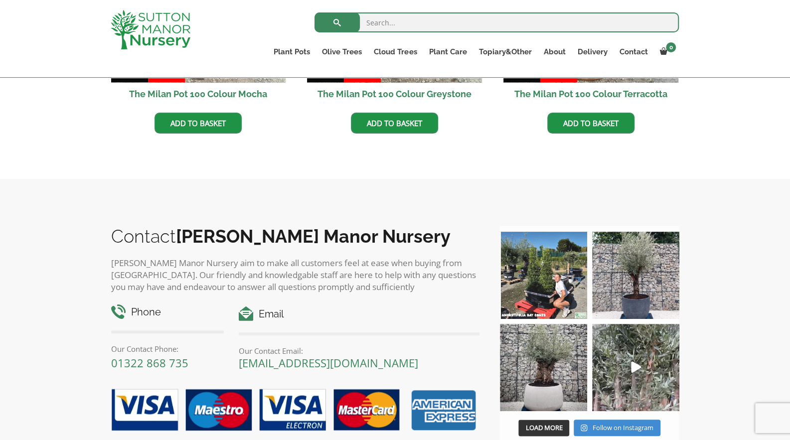
scroll to position [299, 0]
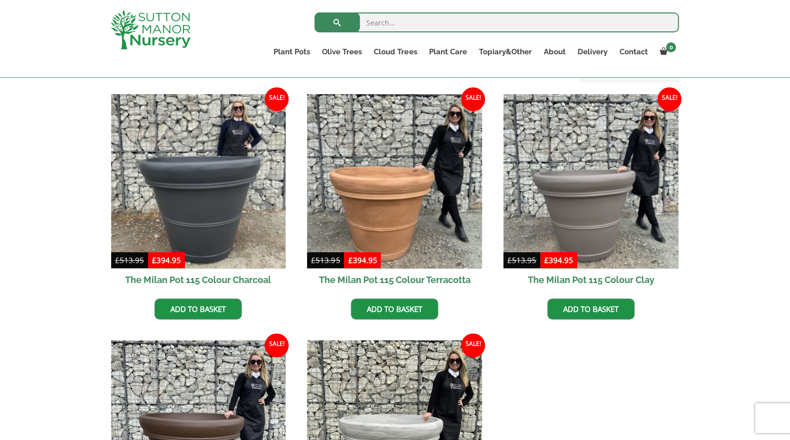
scroll to position [199, 0]
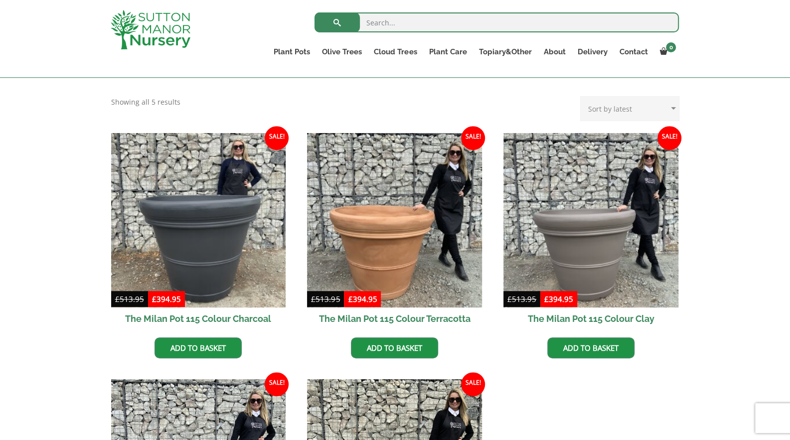
click at [749, 209] on div "The Milan Pots The Milan 85 Pots (All Colours) The Milan 100 Pots (All Colours)…" at bounding box center [395, 364] width 790 height 571
drag, startPoint x: 743, startPoint y: 196, endPoint x: 748, endPoint y: 173, distance: 23.6
click at [748, 173] on div "The Milan Pots The Milan 85 Pots (All Colours) The Milan 100 Pots (All Colours)…" at bounding box center [395, 364] width 790 height 571
click at [757, 188] on div "The Milan Pots The Milan 85 Pots (All Colours) The Milan 100 Pots (All Colours)…" at bounding box center [395, 364] width 790 height 571
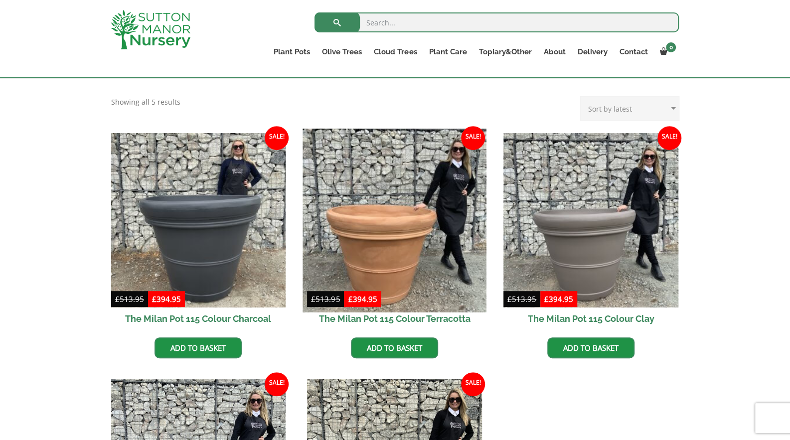
click at [398, 215] on img at bounding box center [394, 220] width 183 height 183
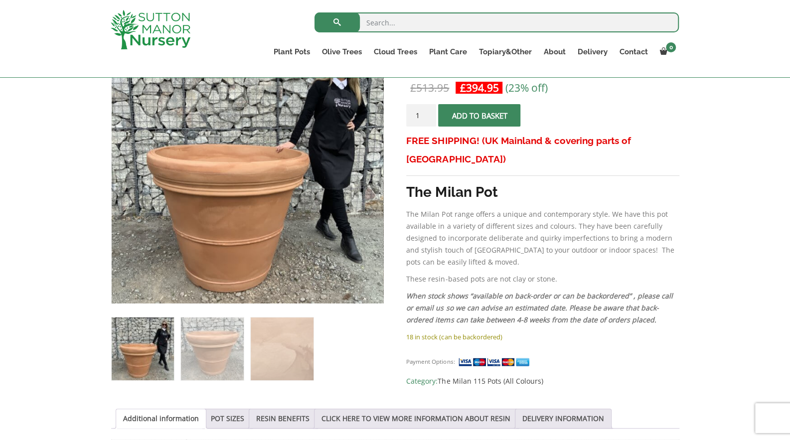
scroll to position [100, 0]
